Goal: Task Accomplishment & Management: Complete application form

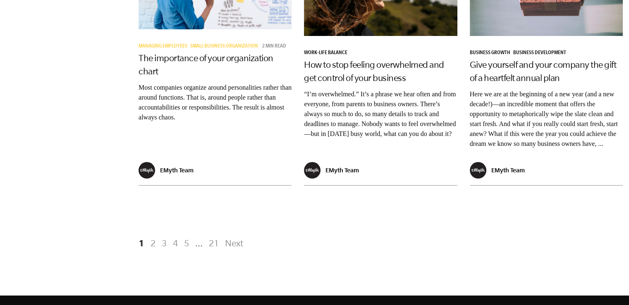
scroll to position [1614, 0]
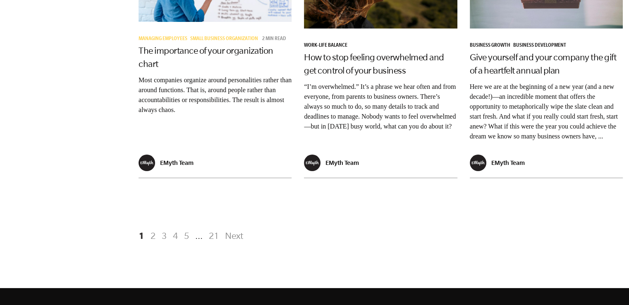
drag, startPoint x: 632, startPoint y: 34, endPoint x: 635, endPoint y: 252, distance: 217.5
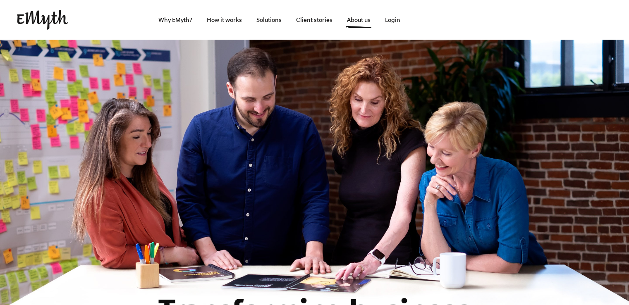
drag, startPoint x: 632, startPoint y: 24, endPoint x: 629, endPoint y: -18, distance: 42.3
click at [628, 0] on html "Why EMyth? Solutions How It Works Client Stories About Us Free Resources Why EM…" at bounding box center [314, 152] width 629 height 305
click at [438, 115] on section "Transforming business —one owner at a time. We’re passionate about helping owne…" at bounding box center [314, 240] width 629 height 400
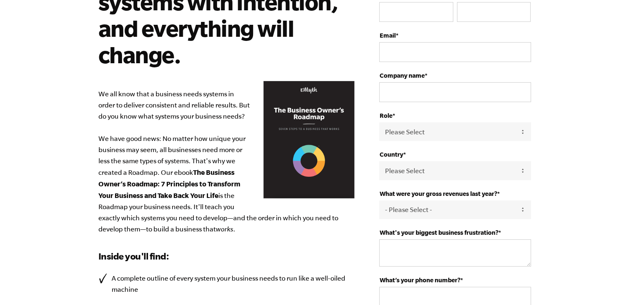
scroll to position [103, 0]
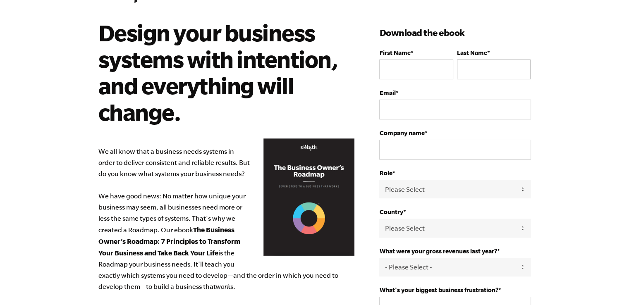
drag, startPoint x: 632, startPoint y: 53, endPoint x: 493, endPoint y: 72, distance: 141.0
click at [615, 73] on html "Design your business systems with intention, and everything will change. We all…" at bounding box center [314, 106] width 629 height 305
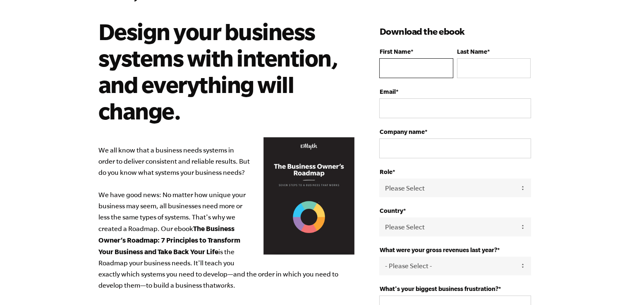
click at [413, 67] on input "First Name *" at bounding box center [416, 68] width 74 height 20
type input "Alex"
click at [470, 69] on input "Last Name *" at bounding box center [494, 68] width 74 height 20
type input "Kot"
click at [449, 108] on input "Email *" at bounding box center [454, 108] width 151 height 20
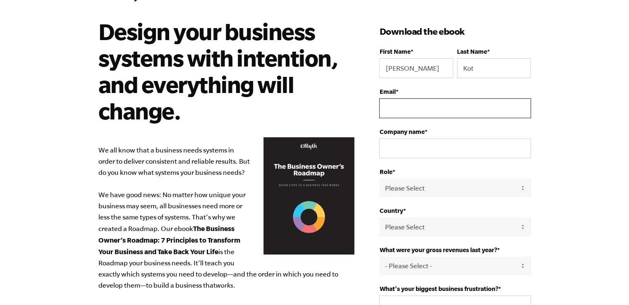
type input "companion_nt2@mail.ru"
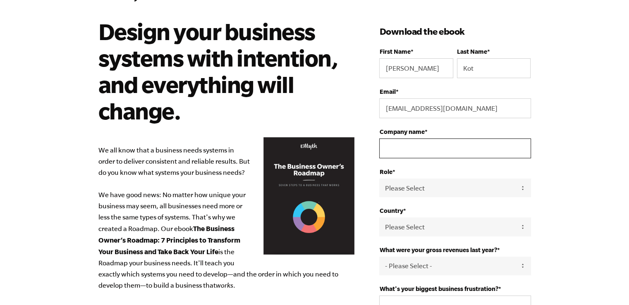
click at [443, 151] on input "Company name *" at bounding box center [454, 148] width 151 height 20
type input "companion"
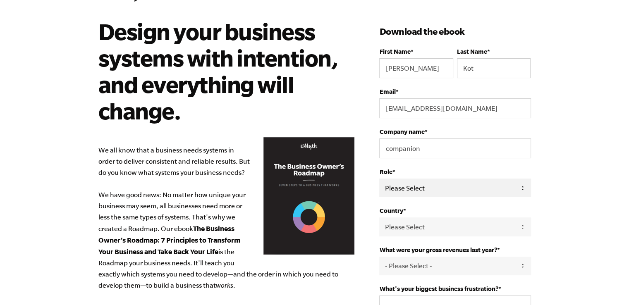
click at [461, 188] on select "Please Select Owner Partner / Co-Owner Executive Employee / Other" at bounding box center [454, 188] width 151 height 19
select select "Employee / Other"
click at [379, 179] on select "Please Select Owner Partner / Co-Owner Executive Employee / Other" at bounding box center [454, 188] width 151 height 19
click at [524, 225] on select "Please Select United States Afghanistan Åland Islands Albania Algeria American …" at bounding box center [454, 226] width 151 height 19
select select "Kazakhstan"
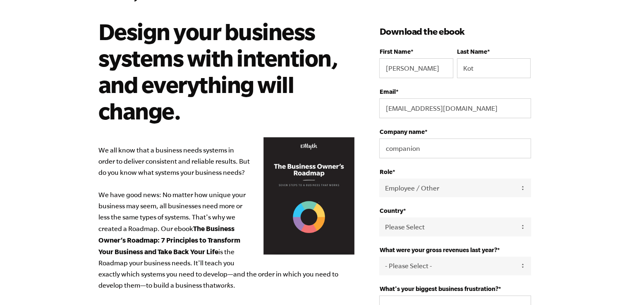
click at [379, 217] on select "Please Select United States Afghanistan Åland Islands Albania Algeria American …" at bounding box center [454, 226] width 151 height 19
click at [522, 265] on select "- Please Select - 0-75K 76-150K 151-275K 276-500K 501-750K 751-1M 1-2.5M 2.5-5M…" at bounding box center [454, 266] width 151 height 19
select select "76-150K"
click at [379, 257] on select "- Please Select - 0-75K 76-150K 151-275K 276-500K 501-750K 751-1M 1-2.5M 2.5-5M…" at bounding box center [454, 266] width 151 height 19
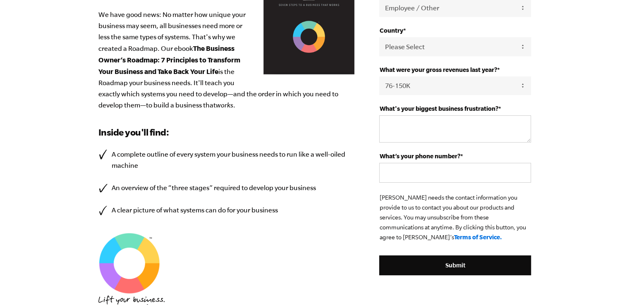
scroll to position [233, 0]
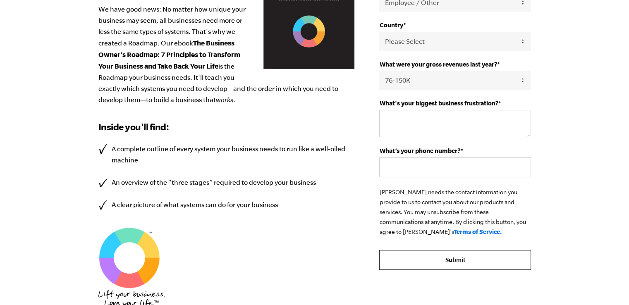
click at [451, 260] on input "Submit" at bounding box center [454, 260] width 151 height 20
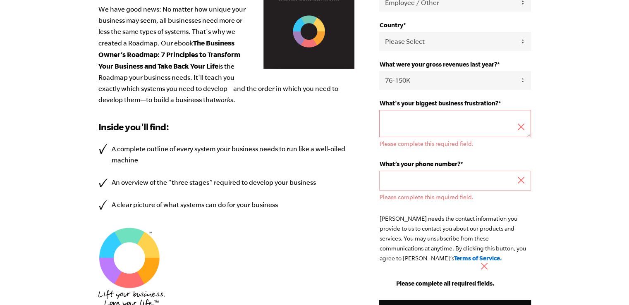
click at [437, 128] on textarea "What's your biggest business frustration? *" at bounding box center [454, 123] width 151 height 27
drag, startPoint x: 439, startPoint y: 103, endPoint x: 496, endPoint y: 103, distance: 57.0
click at [496, 103] on span "What's your biggest business frustration?" at bounding box center [438, 103] width 119 height 7
copy span "business frustration"
click at [428, 120] on textarea "What's your biggest business frustration? *" at bounding box center [454, 123] width 151 height 27
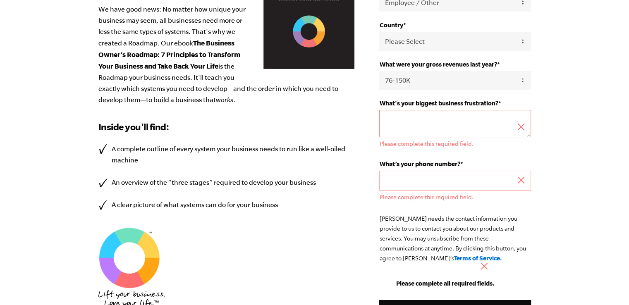
paste textarea "business frustration"
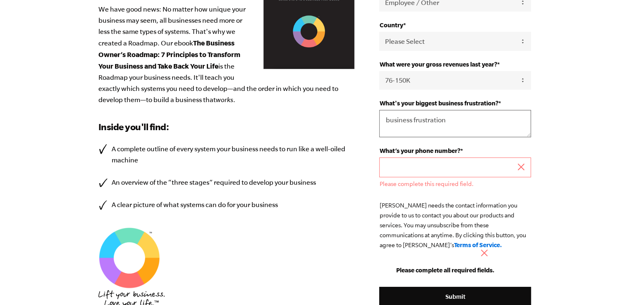
type textarea "business frustration"
click at [449, 166] on input "What’s your phone number? *" at bounding box center [454, 167] width 151 height 20
type input "79923452635"
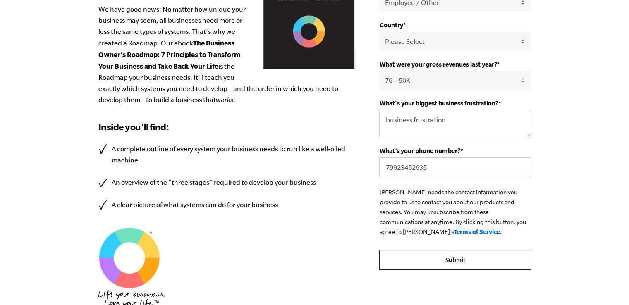
click at [456, 259] on input "Submit" at bounding box center [454, 260] width 151 height 20
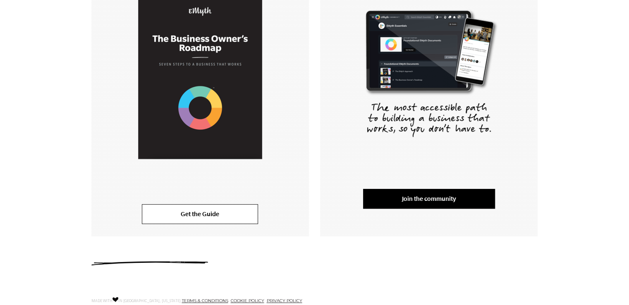
scroll to position [207, 0]
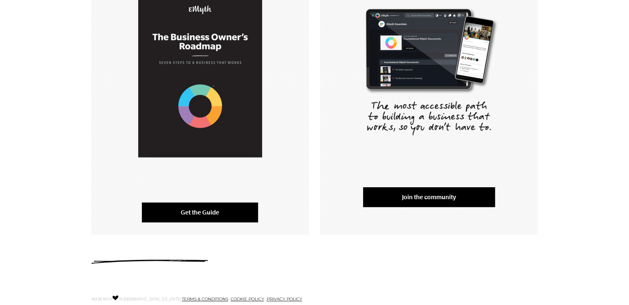
click at [212, 214] on link "Get the Guide" at bounding box center [200, 213] width 116 height 20
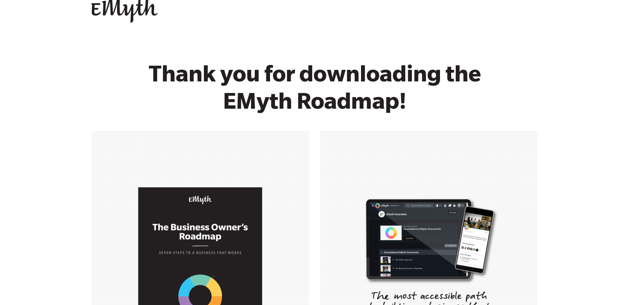
scroll to position [0, 0]
